Goal: Obtain resource: Download file/media

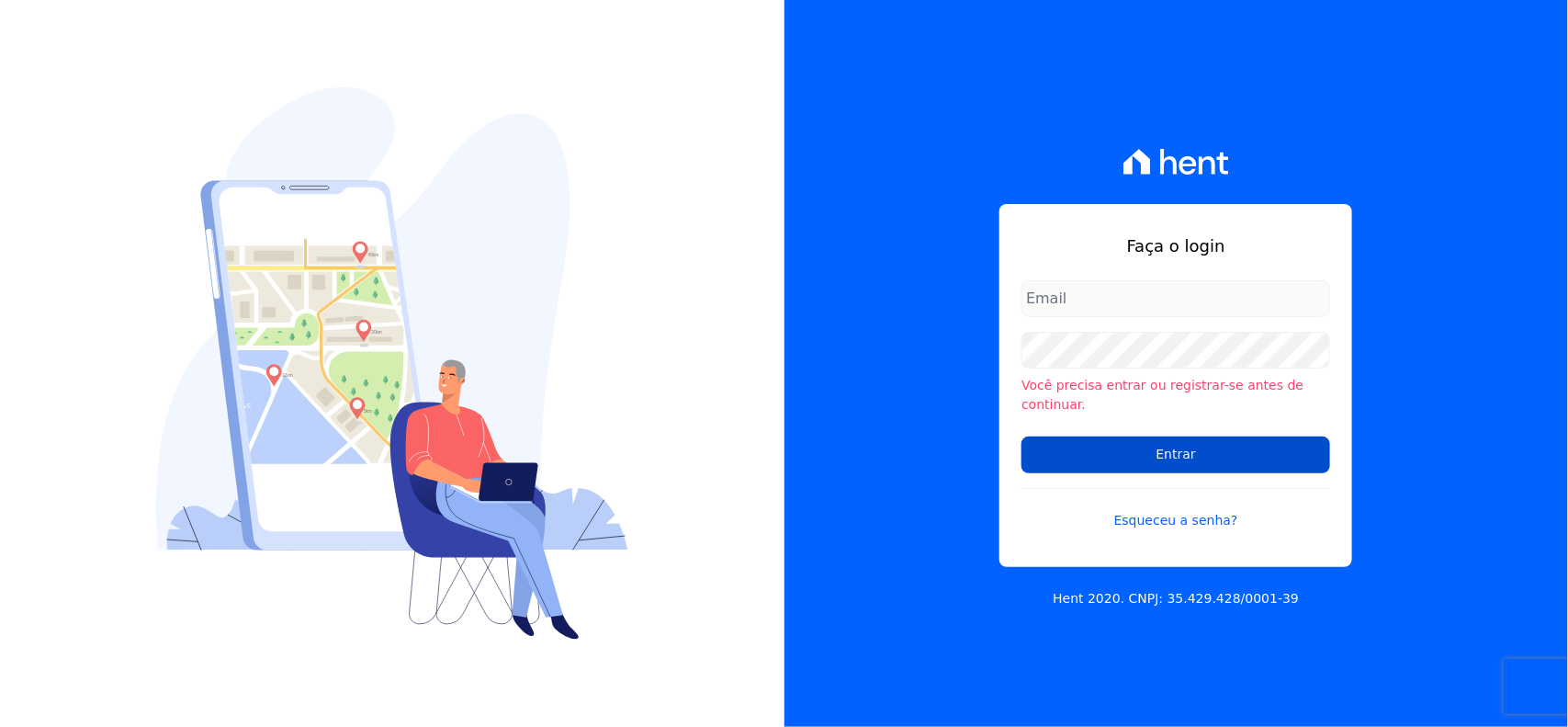
type input "[EMAIL_ADDRESS][DOMAIN_NAME]"
click at [1182, 438] on input "Entrar" at bounding box center [1175, 454] width 309 height 37
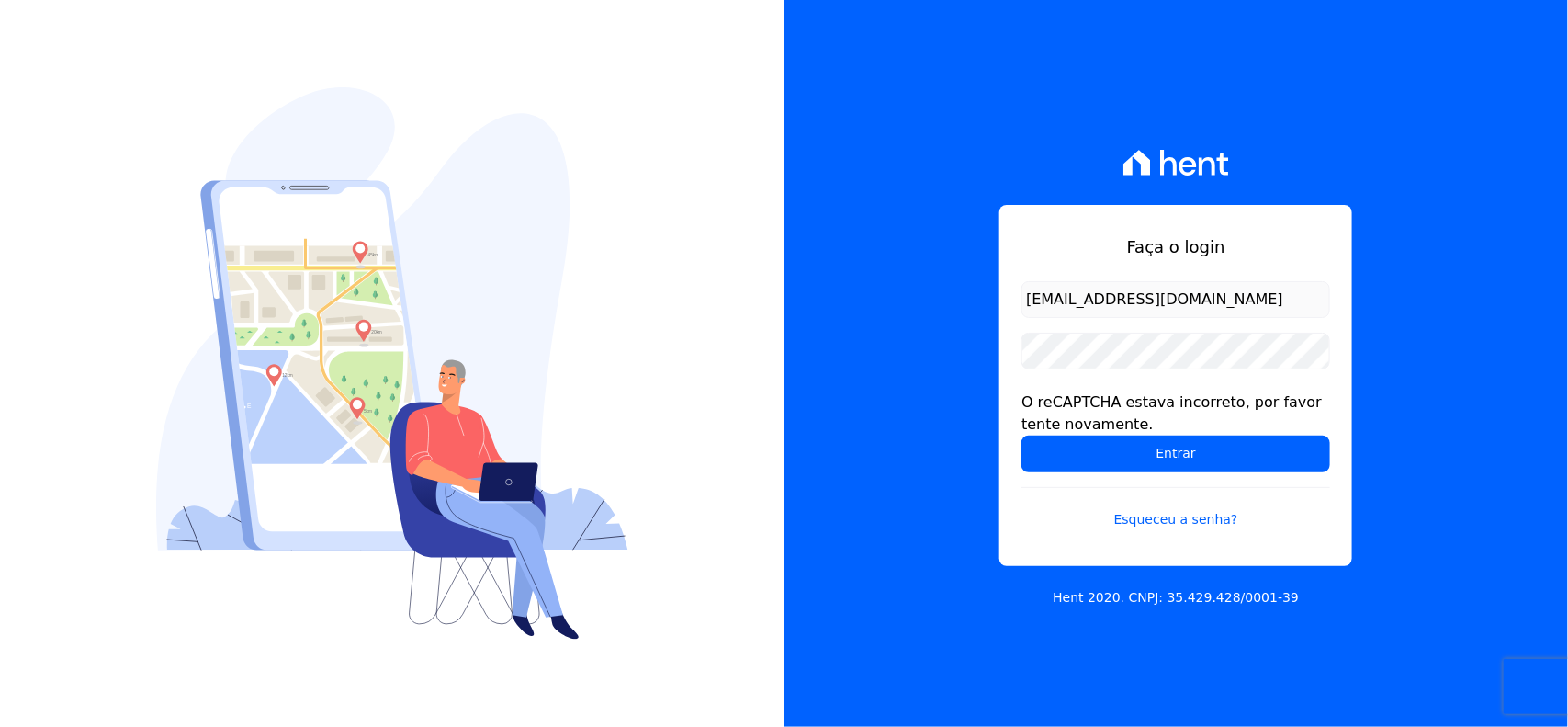
click at [1182, 453] on input "Entrar" at bounding box center [1175, 453] width 309 height 37
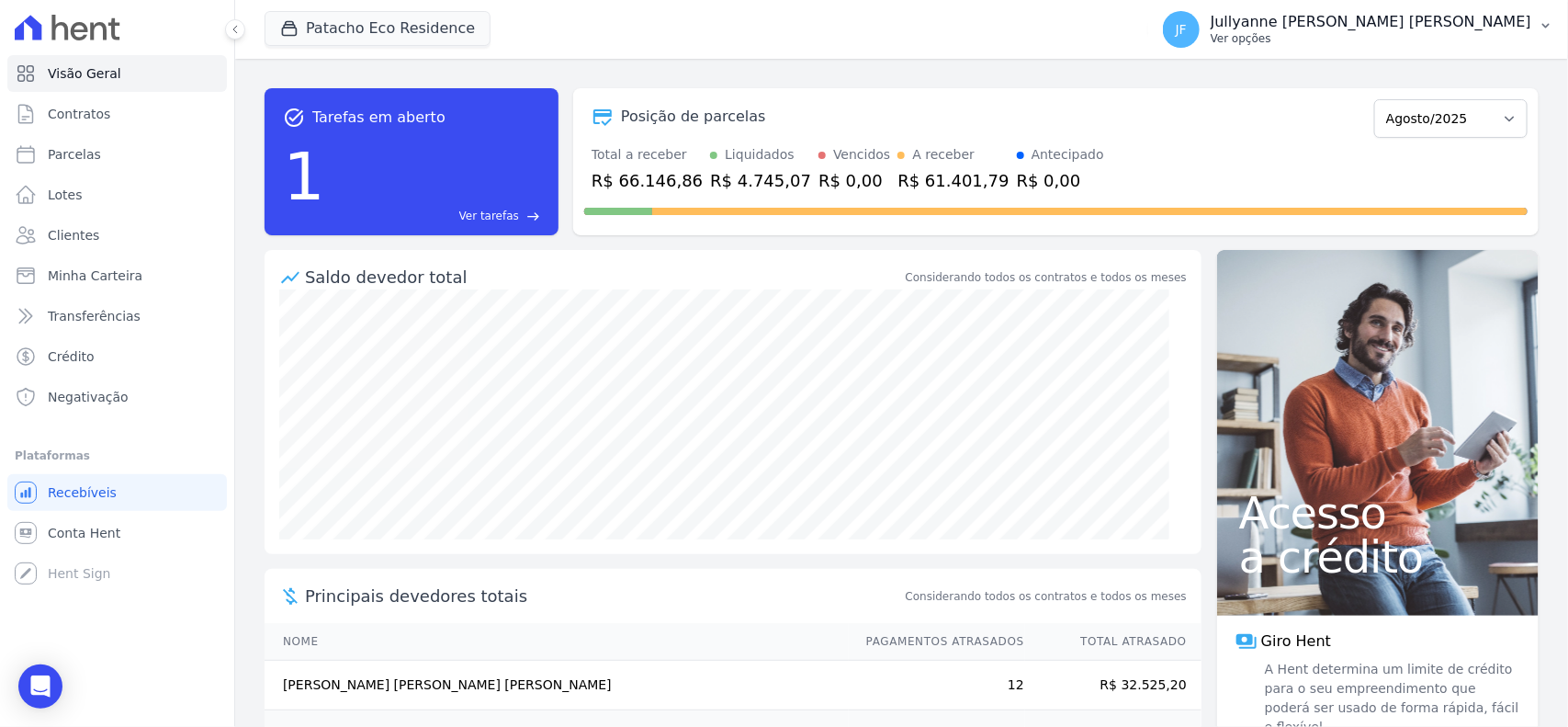
click at [1548, 24] on icon "button" at bounding box center [1546, 25] width 15 height 15
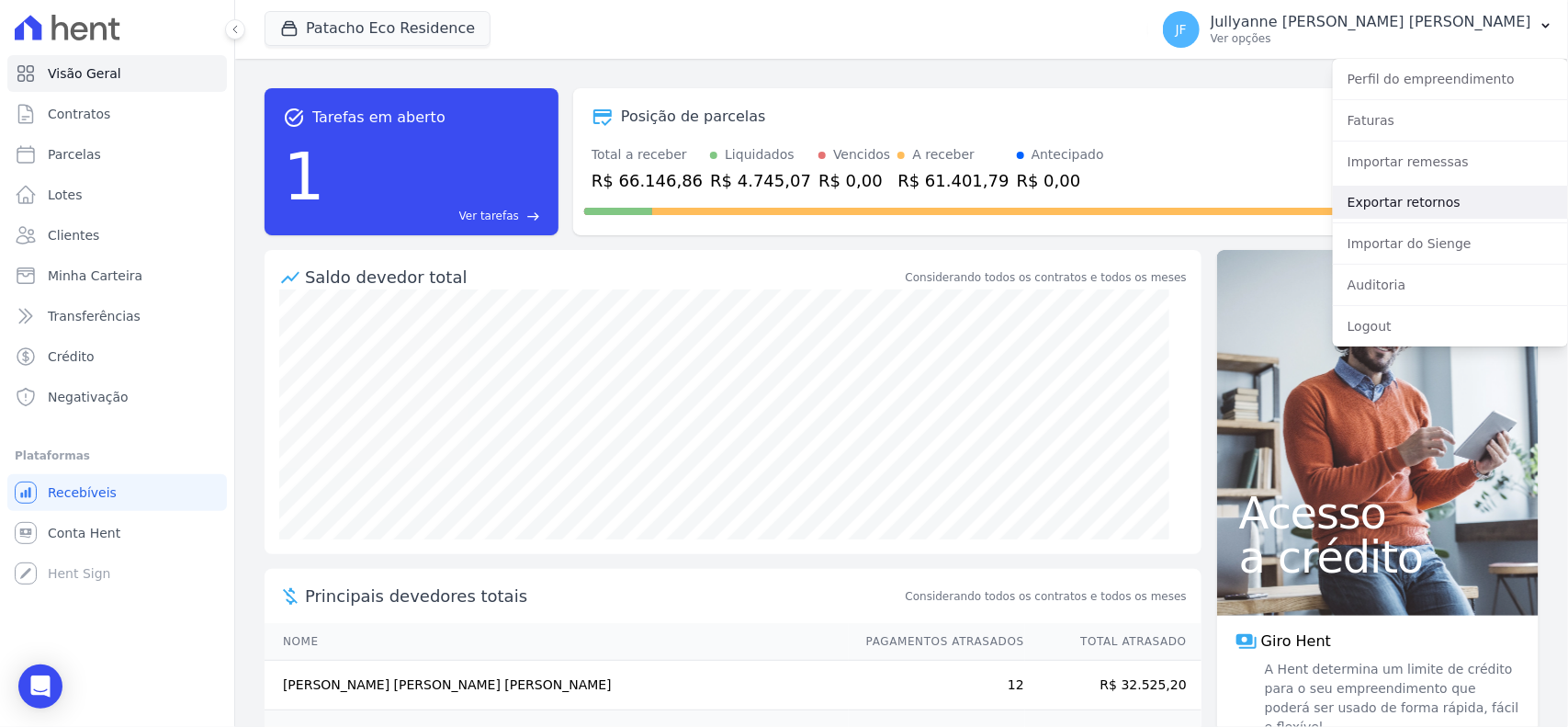
click at [1422, 194] on link "Exportar retornos" at bounding box center [1450, 202] width 235 height 33
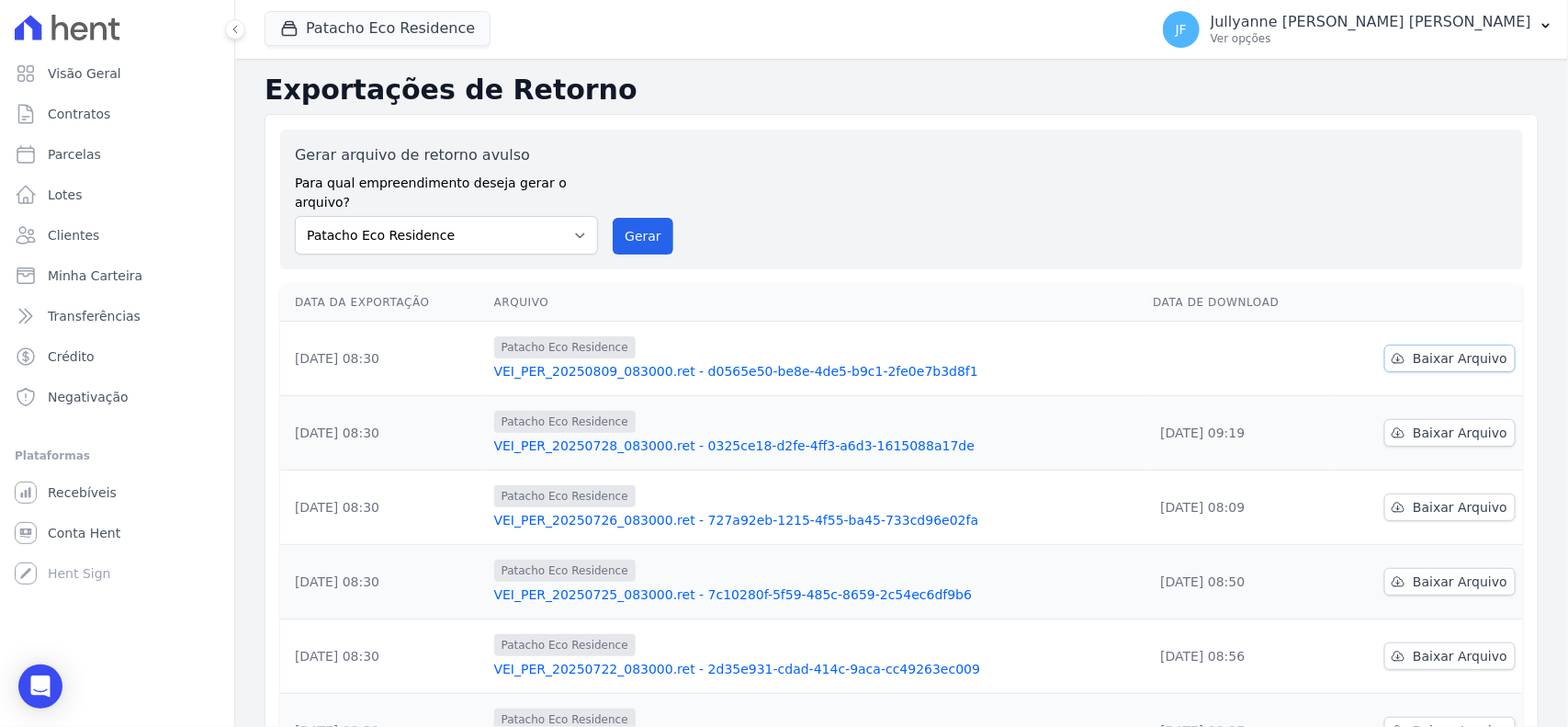
click at [1442, 349] on span "Baixar Arquivo" at bounding box center [1460, 358] width 95 height 18
